Goal: Navigation & Orientation: Find specific page/section

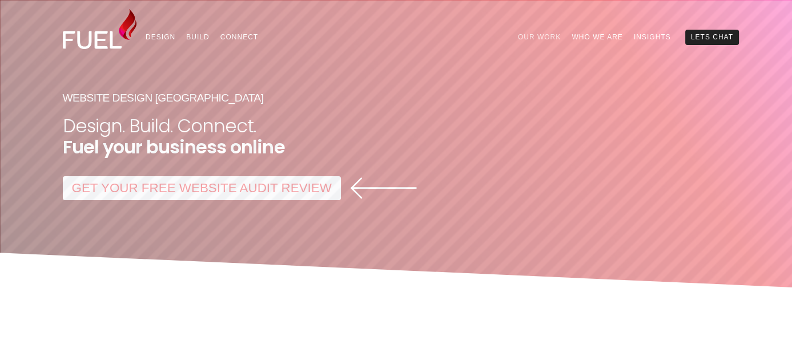
click at [538, 39] on link "Our Work" at bounding box center [539, 37] width 54 height 15
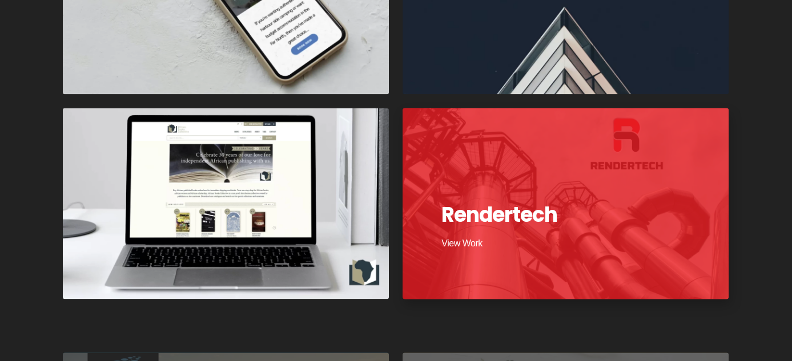
scroll to position [2226, 0]
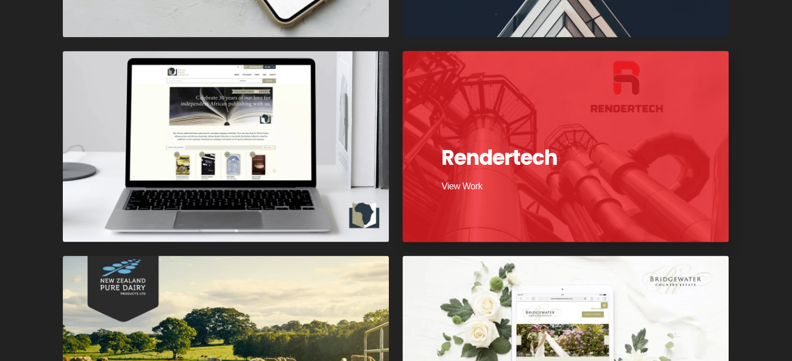
click at [460, 208] on div at bounding box center [565, 146] width 329 height 193
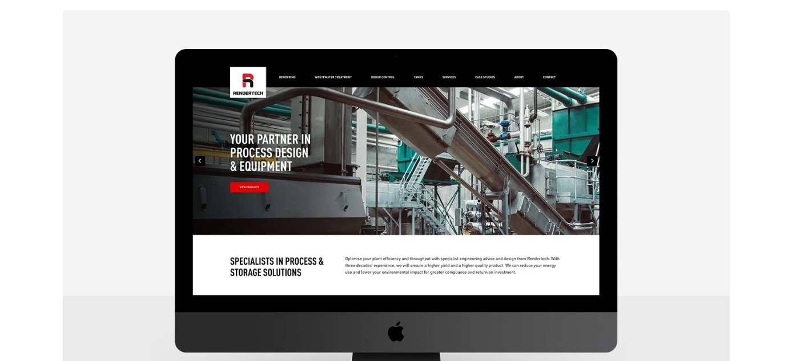
scroll to position [342, 0]
